Goal: Find specific page/section: Find specific page/section

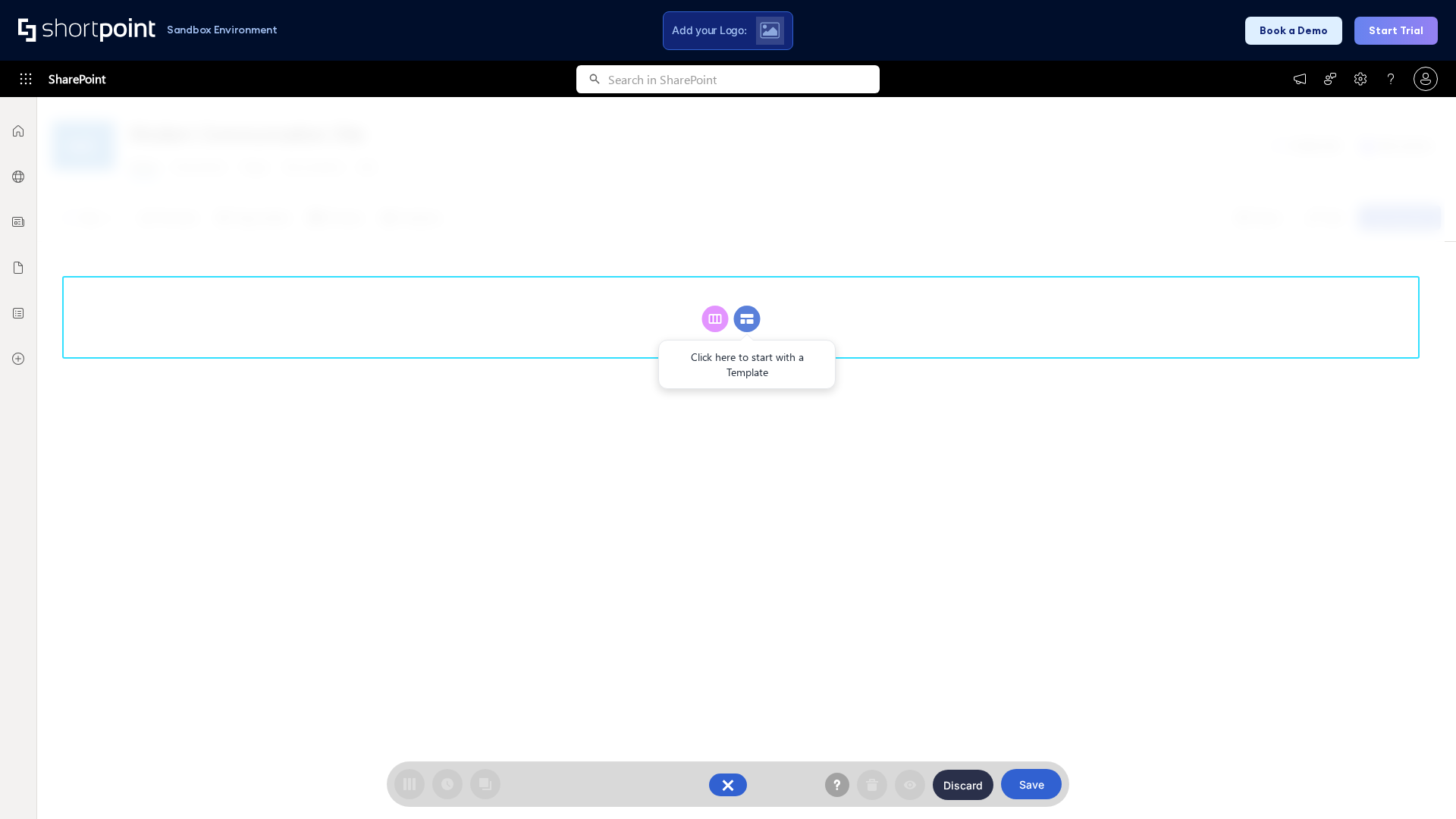
click at [747, 318] on circle at bounding box center [747, 318] width 27 height 27
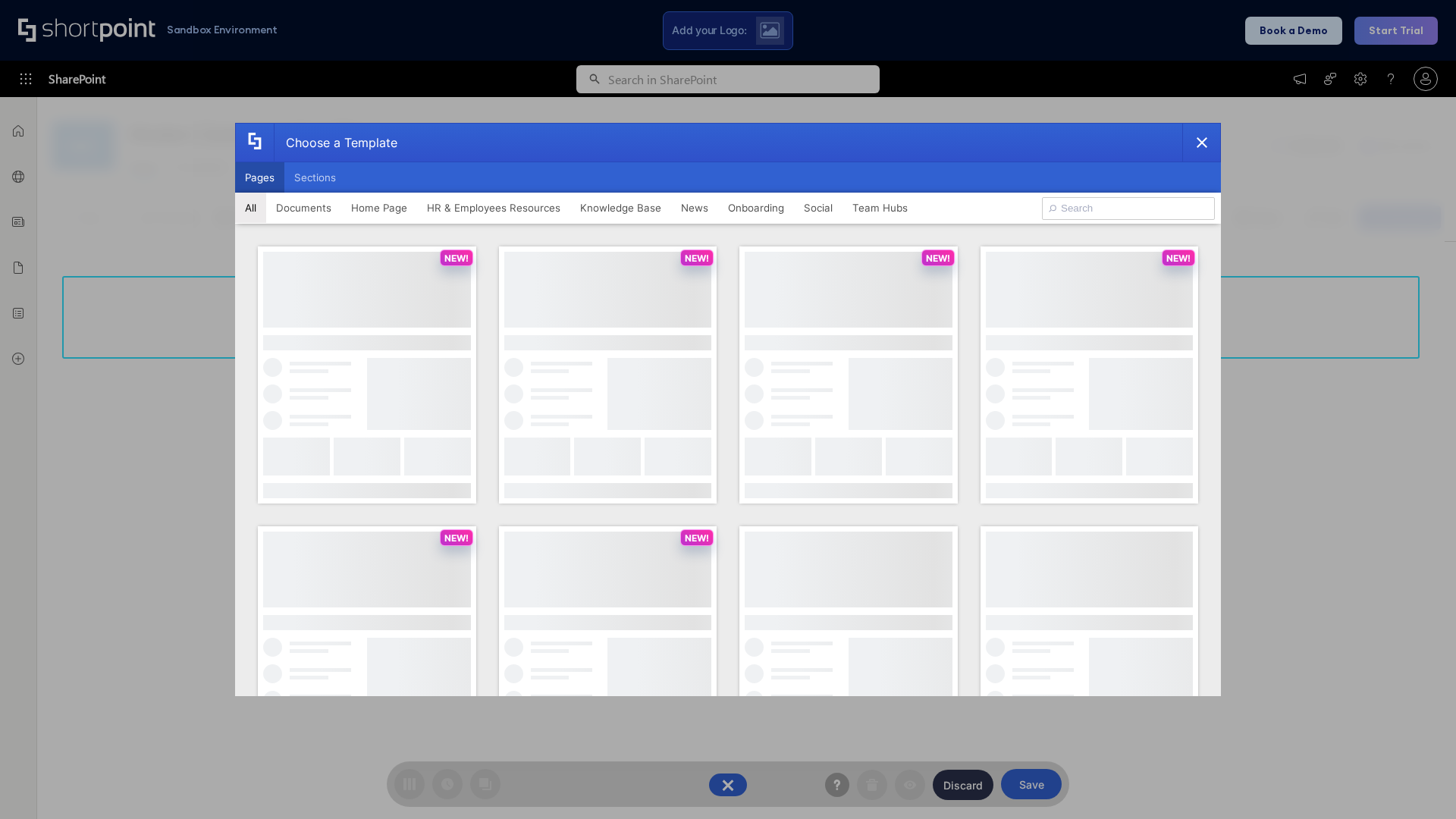
click at [259, 178] on button "Pages" at bounding box center [259, 178] width 49 height 30
type input "Intranet Layout 2"
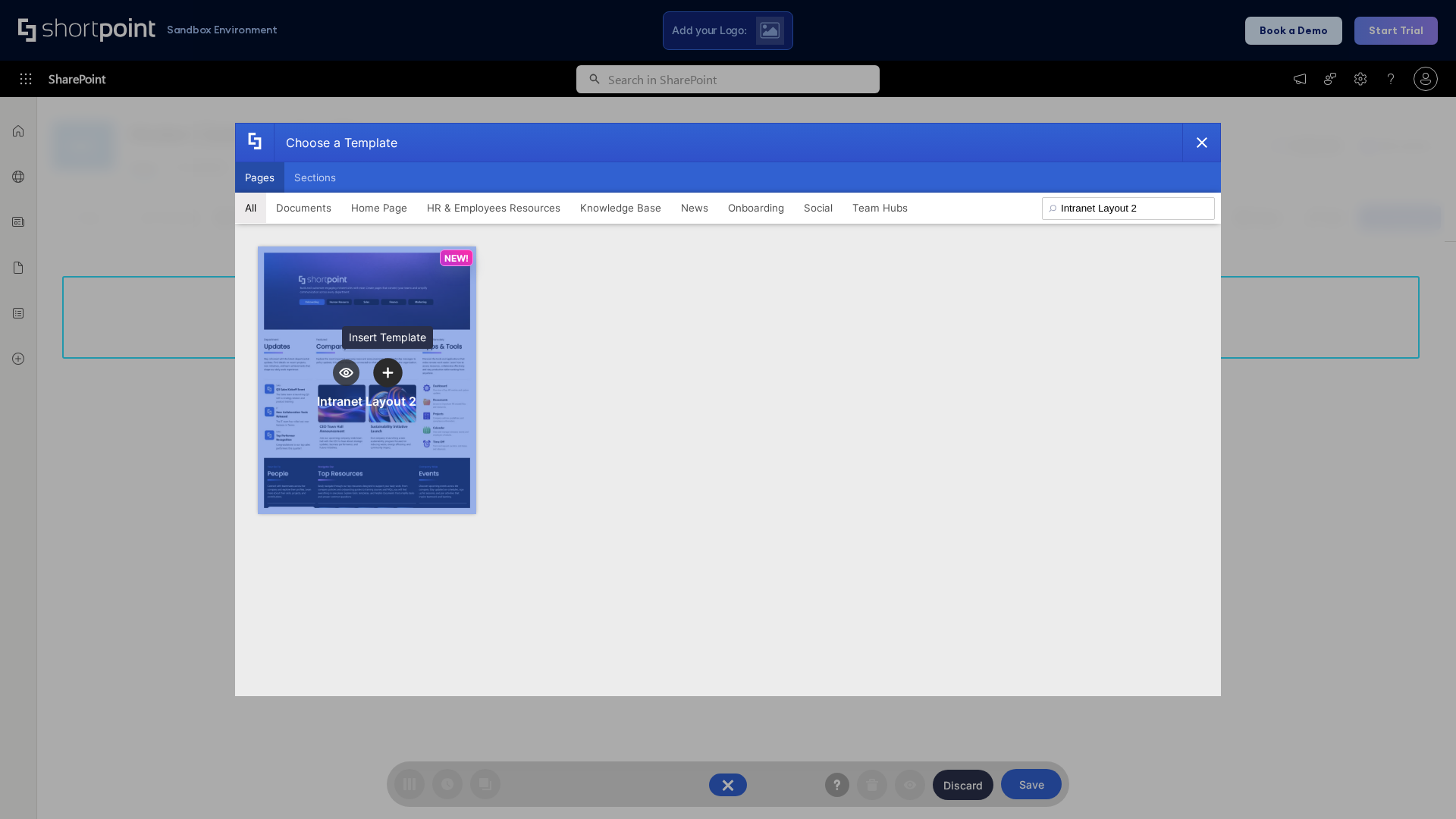
click at [387, 372] on icon "template selector" at bounding box center [387, 372] width 11 height 11
